Goal: Task Accomplishment & Management: Complete application form

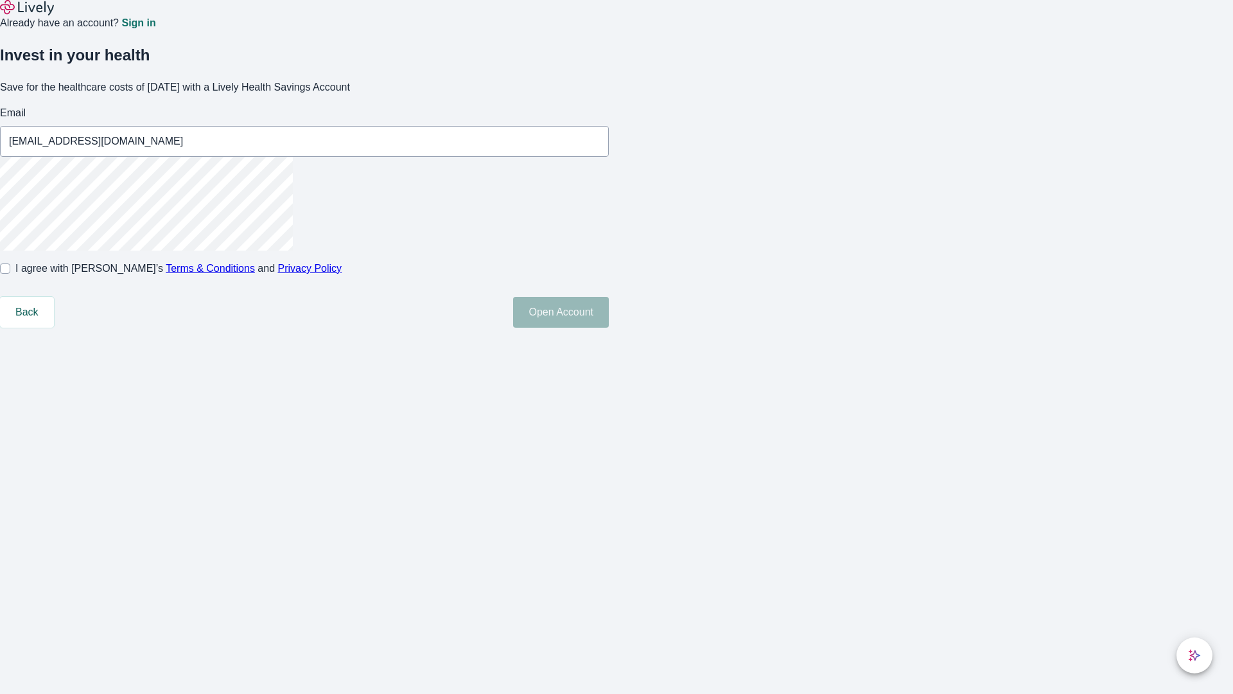
click at [10, 274] on input "I agree with Lively’s Terms & Conditions and Privacy Policy" at bounding box center [5, 268] width 10 height 10
checkbox input "true"
click at [609, 328] on button "Open Account" at bounding box center [561, 312] width 96 height 31
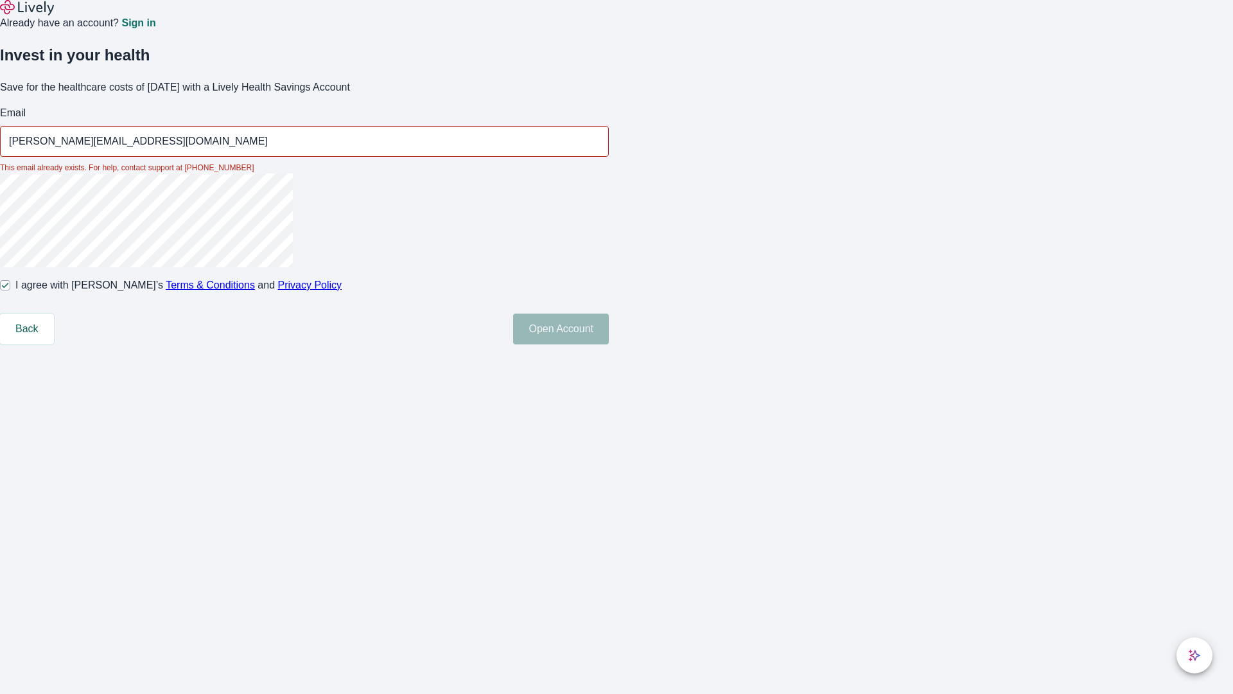
type input "[PERSON_NAME][EMAIL_ADDRESS][DOMAIN_NAME]"
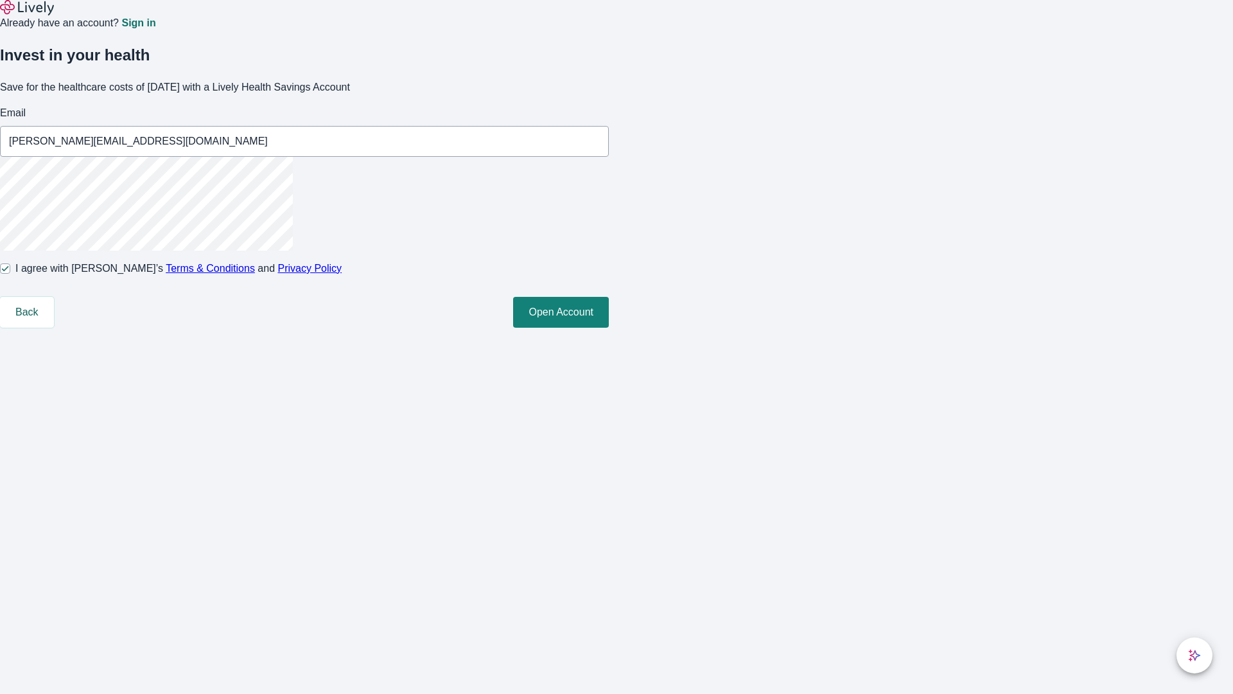
click at [10, 274] on input "I agree with Lively’s Terms & Conditions and Privacy Policy" at bounding box center [5, 268] width 10 height 10
checkbox input "false"
type input "[EMAIL_ADDRESS][DOMAIN_NAME]"
click at [10, 274] on input "I agree with Lively’s Terms & Conditions and Privacy Policy" at bounding box center [5, 268] width 10 height 10
checkbox input "true"
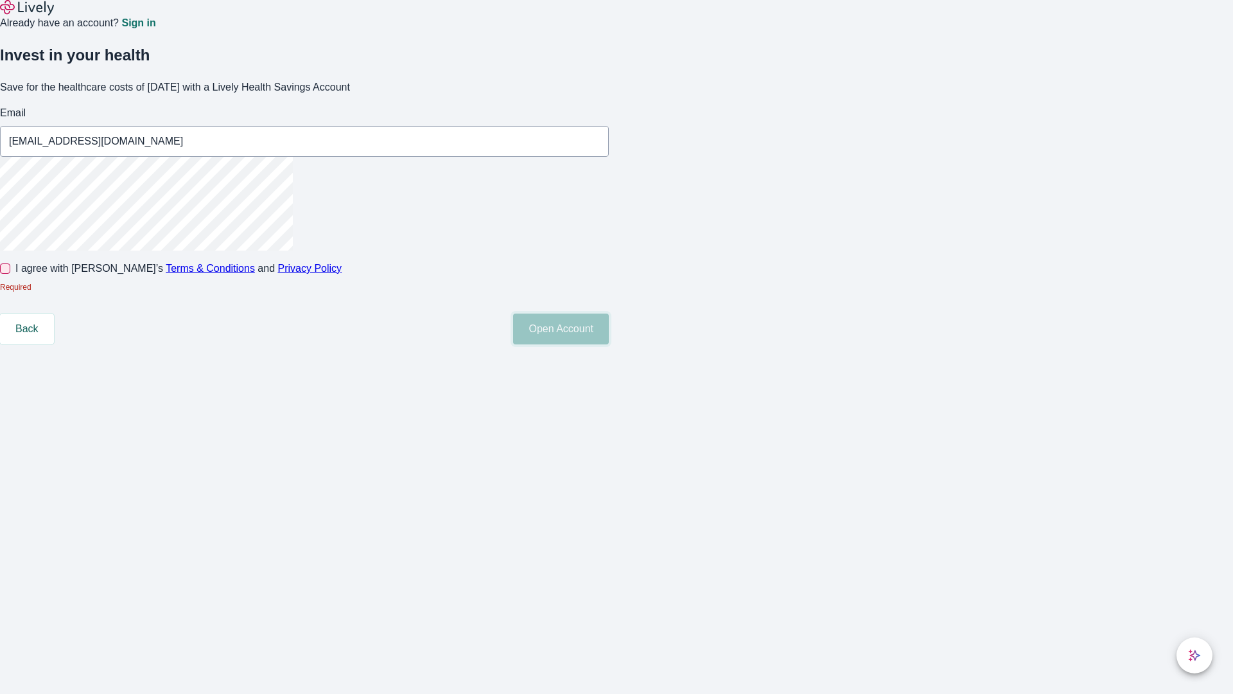
click at [609, 344] on button "Open Account" at bounding box center [561, 328] width 96 height 31
